Goal: Download file/media

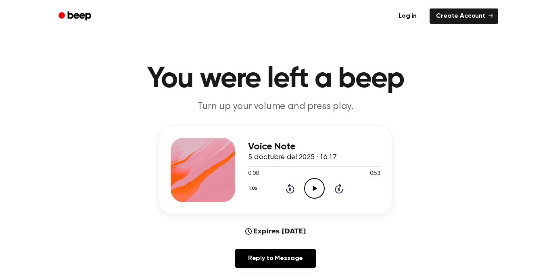
click at [321, 187] on icon "Play Audio" at bounding box center [314, 188] width 21 height 21
drag, startPoint x: 256, startPoint y: 167, endPoint x: 204, endPoint y: 166, distance: 52.0
click at [204, 166] on div "Voice Note 5 d’octubre del 2025 · 16:17 0:03 0:53 Your browser does not support…" at bounding box center [275, 169] width 232 height 87
click at [248, 167] on div at bounding box center [314, 166] width 132 height 6
click at [285, 190] on icon "Rewind 5 seconds" at bounding box center [289, 188] width 9 height 10
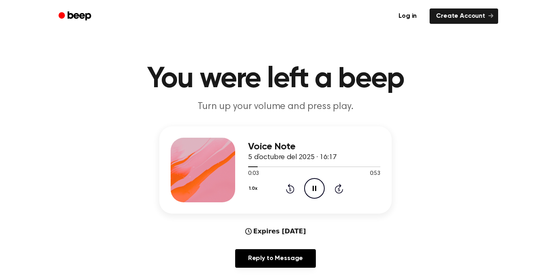
click at [290, 188] on icon at bounding box center [290, 189] width 2 height 3
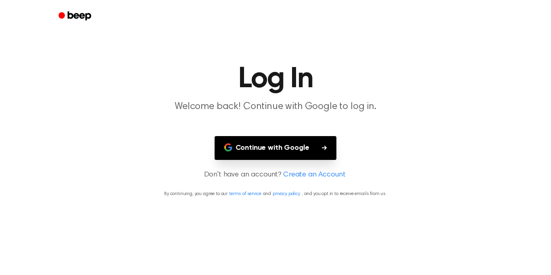
click at [289, 146] on button "Continue with Google" at bounding box center [276, 148] width 122 height 24
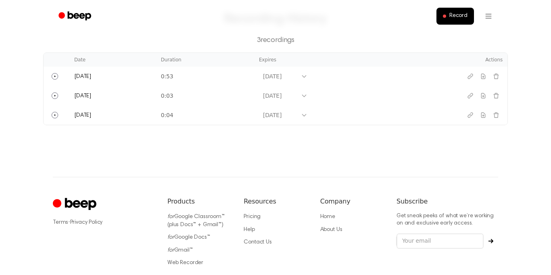
scroll to position [51, 0]
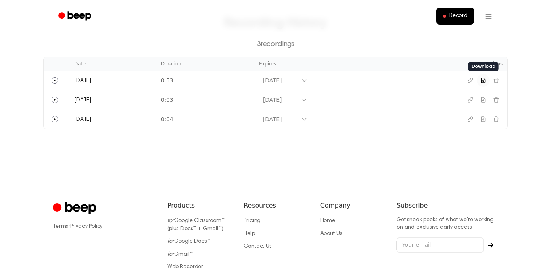
click at [486, 81] on icon "Download recording" at bounding box center [483, 80] width 6 height 6
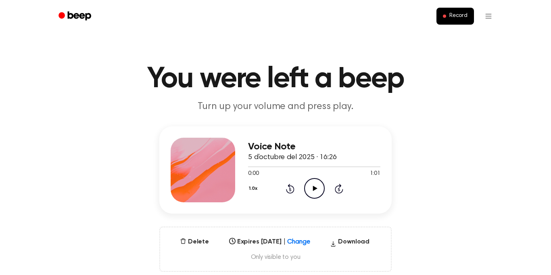
click at [314, 183] on icon "Play Audio" at bounding box center [314, 188] width 21 height 21
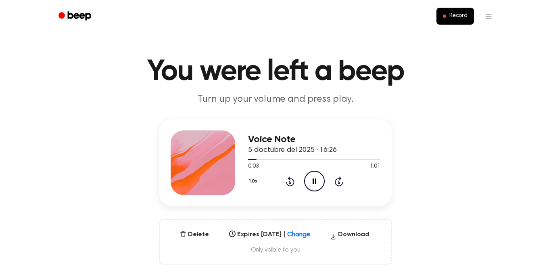
scroll to position [9, 0]
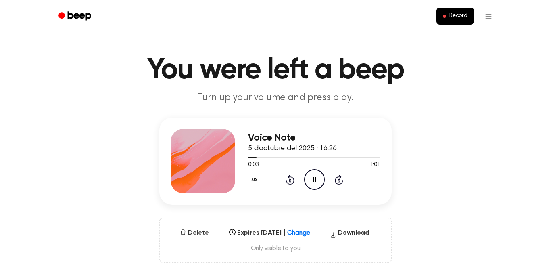
click at [387, 185] on div "Voice Note 5 d’octubre del 2025 · 16:26 0:03 1:01 Your browser does not support…" at bounding box center [275, 160] width 232 height 87
click at [367, 146] on div "Voice Note 5 d’octubre del 2025 · 16:26" at bounding box center [314, 143] width 132 height 22
click at [374, 140] on h3 "Voice Note" at bounding box center [314, 137] width 132 height 11
click at [374, 139] on h3 "Voice Note" at bounding box center [314, 137] width 132 height 11
click at [375, 154] on div at bounding box center [314, 157] width 132 height 6
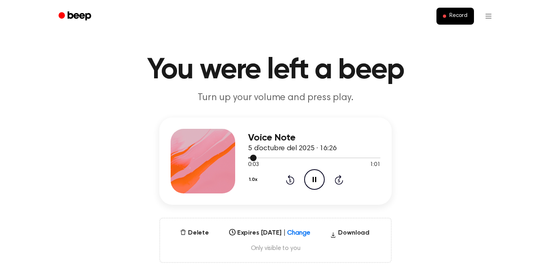
click at [381, 147] on div "Voice Note 5 d’octubre del 2025 · 16:26 0:03 1:01 Your browser does not support…" at bounding box center [275, 160] width 232 height 87
click at [377, 158] on div at bounding box center [314, 157] width 132 height 1
click at [378, 158] on div at bounding box center [314, 157] width 132 height 1
click at [382, 175] on div "Voice Note 5 d’octubre del 2025 · 16:26 0:03 1:01 Your browser does not support…" at bounding box center [275, 160] width 232 height 87
click at [378, 196] on div "Voice Note 5 d’octubre del 2025 · 16:26 0:03 1:01 Your browser does not support…" at bounding box center [275, 160] width 232 height 87
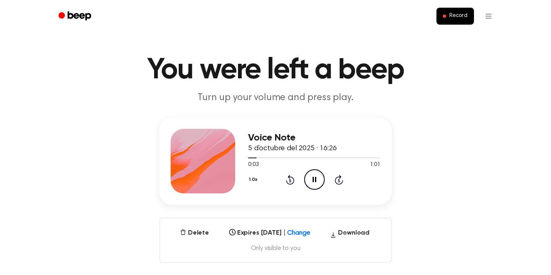
click at [358, 197] on div "Voice Note 5 d’octubre del 2025 · 16:26 0:03 1:01 Your browser does not support…" at bounding box center [275, 160] width 232 height 87
click at [351, 215] on div "Voice Note 5 d’octubre del 2025 · 16:26 0:03 1:01 Your browser does not support…" at bounding box center [275, 189] width 531 height 145
click at [348, 198] on div "Voice Note 5 d’octubre del 2025 · 16:26 0:03 1:01 Your browser does not support…" at bounding box center [275, 160] width 232 height 87
click at [350, 190] on div "Voice Note 5 d’octubre del 2025 · 16:26 0:03 1:01 Your browser does not support…" at bounding box center [314, 161] width 132 height 65
click at [350, 183] on div "1.0x Rewind 5 seconds Pause Audio Skip 5 seconds" at bounding box center [314, 179] width 132 height 21
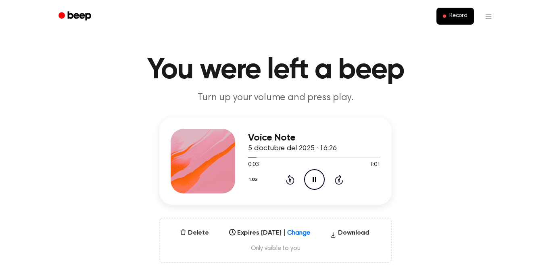
click at [343, 179] on icon "Skip 5 seconds" at bounding box center [338, 179] width 9 height 10
click at [343, 177] on icon "Skip 5 seconds" at bounding box center [338, 179] width 9 height 10
click at [351, 187] on div "1.0x Rewind 5 seconds Pause Audio Skip 5 seconds" at bounding box center [314, 179] width 132 height 21
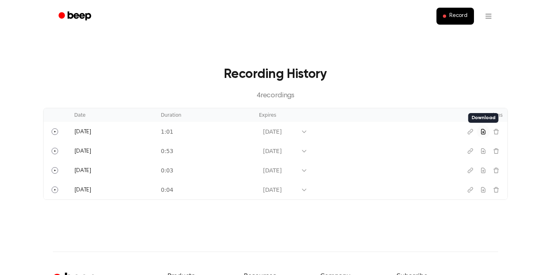
click at [484, 133] on icon "Download recording" at bounding box center [483, 131] width 6 height 6
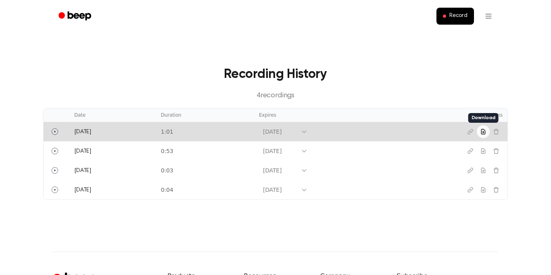
click at [482, 131] on icon "Download recording" at bounding box center [483, 131] width 6 height 6
click at [483, 131] on icon "Download recording" at bounding box center [483, 131] width 4 height 5
click at [505, 30] on div "Record" at bounding box center [275, 16] width 465 height 32
click at [483, 131] on icon "Download recording" at bounding box center [483, 131] width 4 height 5
click at [482, 130] on icon "Download recording" at bounding box center [483, 131] width 6 height 6
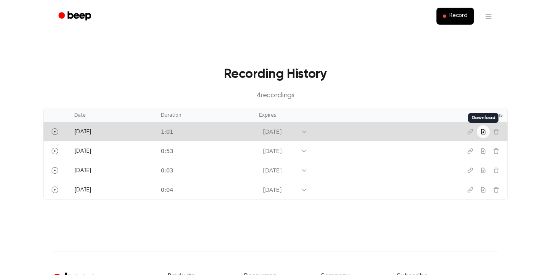
click at [482, 130] on icon "Download recording" at bounding box center [483, 131] width 6 height 6
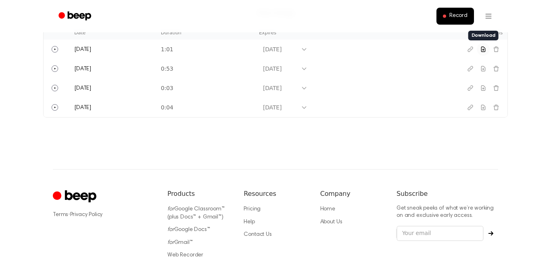
scroll to position [130, 0]
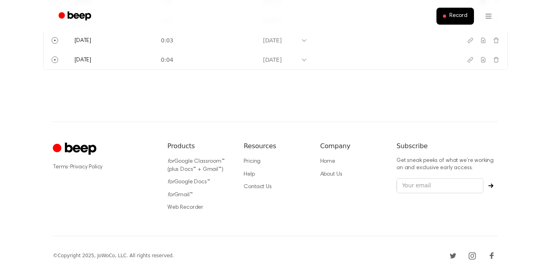
click at [527, 229] on footer "Terms · Privacy Policy Products for Google Classroom™ (plus Docs™ + Gmail™) for…" at bounding box center [275, 197] width 551 height 153
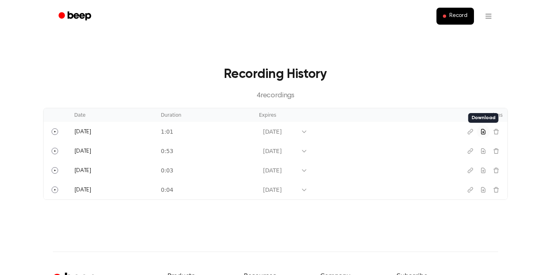
click at [479, 134] on button "Download recording" at bounding box center [483, 131] width 13 height 13
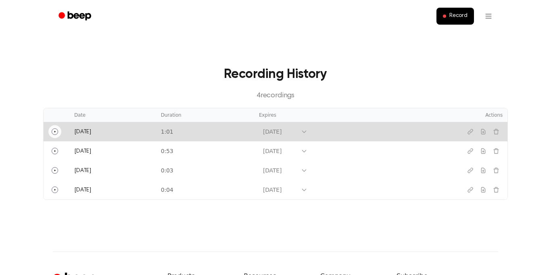
click at [55, 131] on icon "Play" at bounding box center [55, 132] width 2 height 2
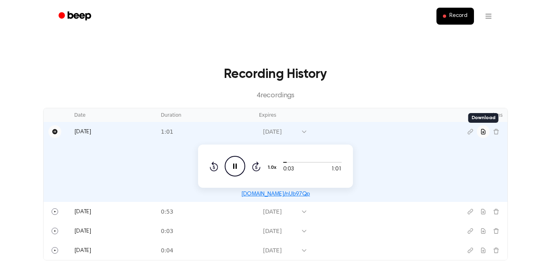
click at [483, 131] on icon "Download recording" at bounding box center [483, 131] width 4 height 5
click at [535, 169] on main "Recording History 4 recording s Date Duration Expires Actions [DATE] 1:01 [DATE…" at bounding box center [275, 156] width 551 height 312
click at [4, 121] on main "Recording History 4 recording s Date Duration Expires Actions [DATE] 1:01 [DATE…" at bounding box center [275, 156] width 551 height 312
click at [488, 16] on html "Record Recording History 4 recording s Date Duration Expires Actions Today 1:01…" at bounding box center [275, 232] width 551 height 465
click at [518, 79] on html "Record Recording History 4 recording s Date Duration Expires Actions Today 1:01…" at bounding box center [275, 232] width 551 height 465
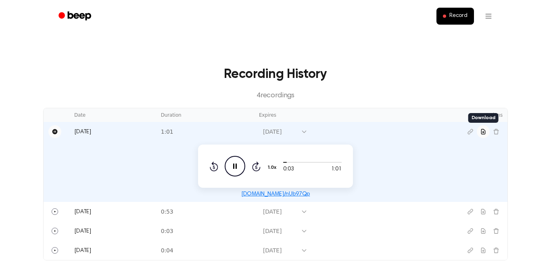
click at [416, 164] on td "0:03 1:01 1.0x Rewind 5 seconds Pause Audio Skip 5 seconds beep.audio/nUb97Qp" at bounding box center [276, 171] width 464 height 60
click at [288, 196] on link "beep.audio/nUb97Qp" at bounding box center [275, 194] width 69 height 6
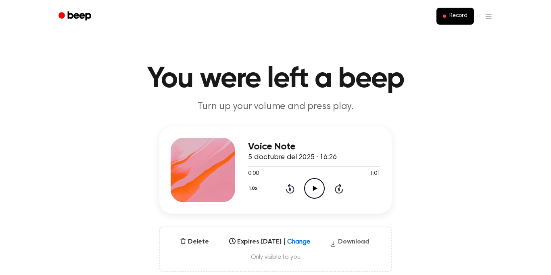
click at [357, 242] on button "Download" at bounding box center [350, 243] width 46 height 13
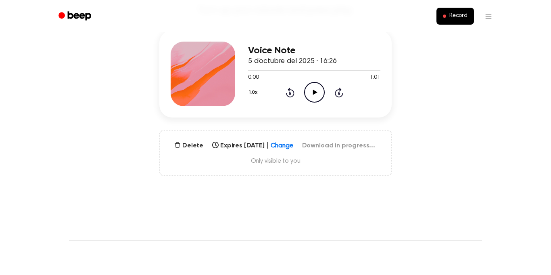
scroll to position [100, 0]
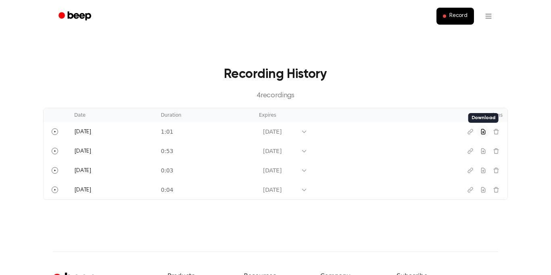
click at [483, 134] on icon "Download recording" at bounding box center [483, 131] width 4 height 5
click at [483, 131] on icon "Download recording" at bounding box center [483, 131] width 4 height 5
click at [7, 43] on main "Recording History 4 recording s Date Duration Expires Actions [DATE] 1:01 [DATE…" at bounding box center [275, 125] width 551 height 251
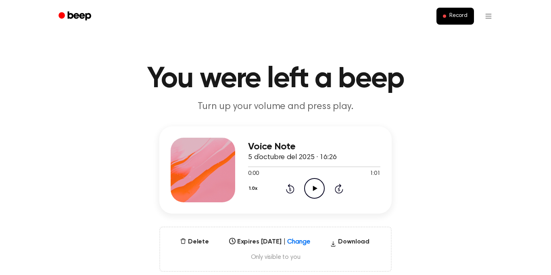
click at [317, 181] on icon "Play Audio" at bounding box center [314, 188] width 21 height 21
